Goal: Task Accomplishment & Management: Use online tool/utility

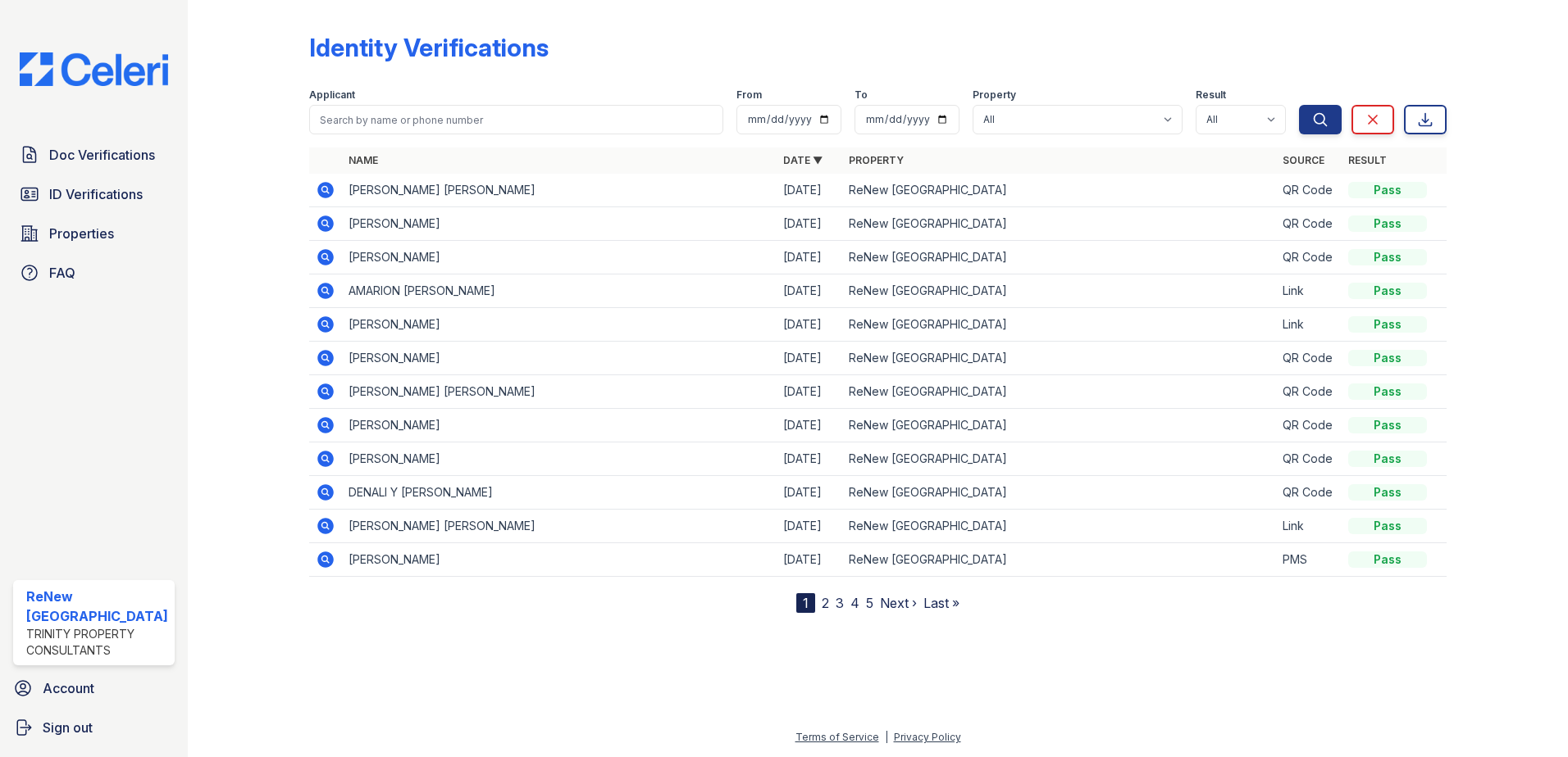
click at [239, 71] on div at bounding box center [261, 310] width 95 height 606
click at [90, 196] on span "ID Verifications" at bounding box center [95, 193] width 93 height 19
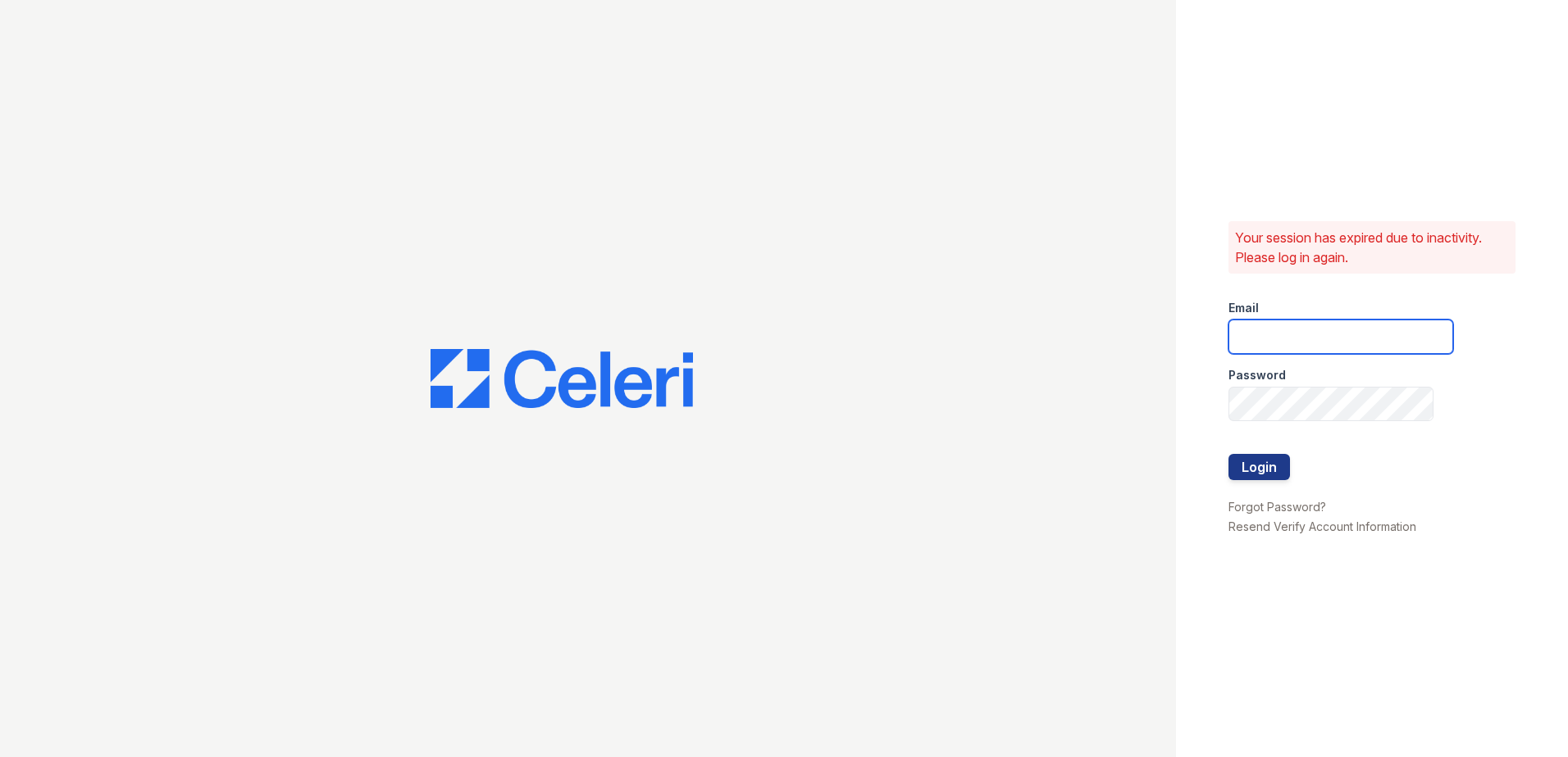
type input "[EMAIL_ADDRESS][DOMAIN_NAME]"
click at [1258, 461] on button "Login" at bounding box center [1259, 467] width 61 height 26
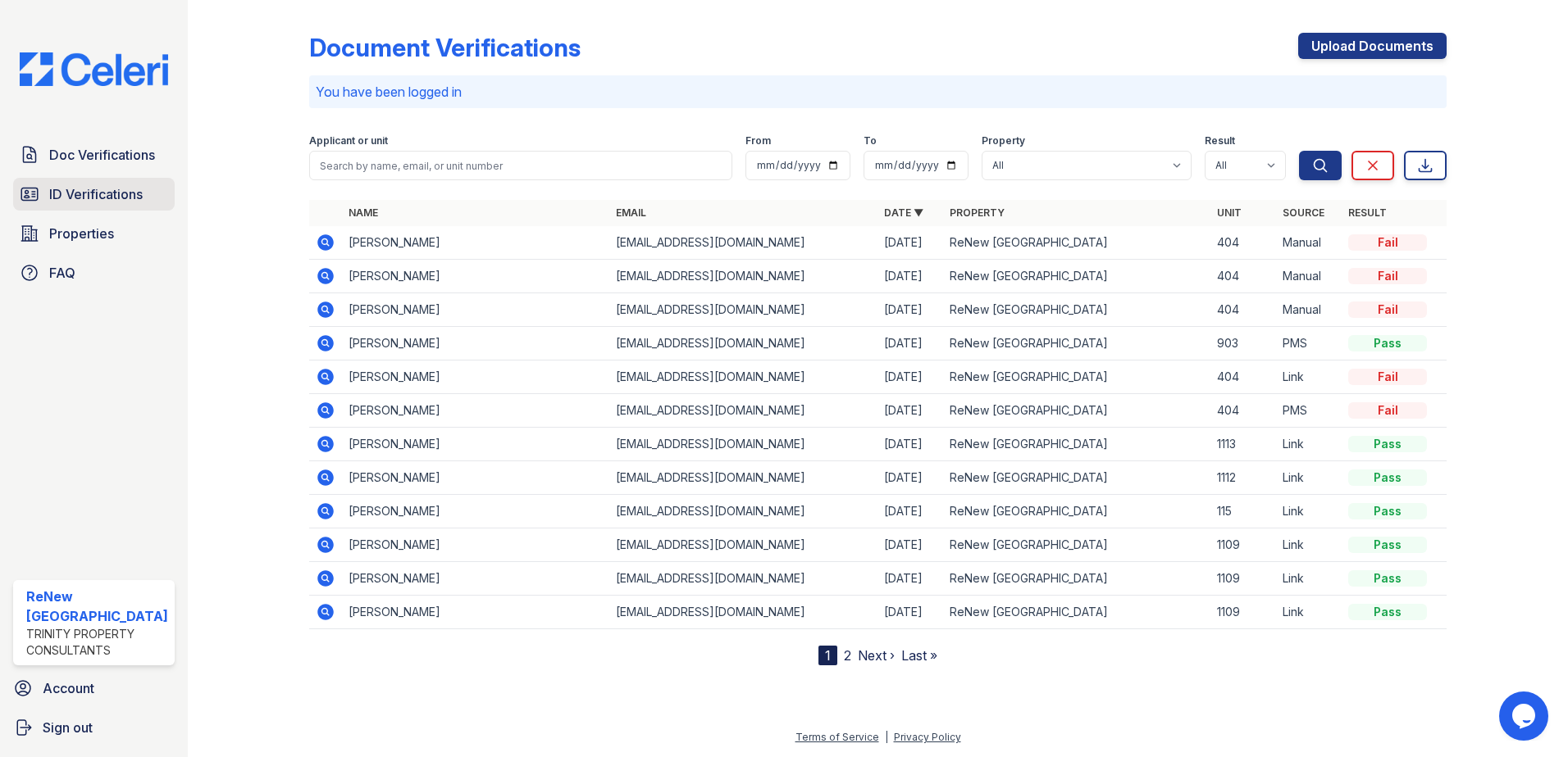
click at [132, 203] on span "ID Verifications" at bounding box center [95, 193] width 93 height 19
